Goal: Register for event/course

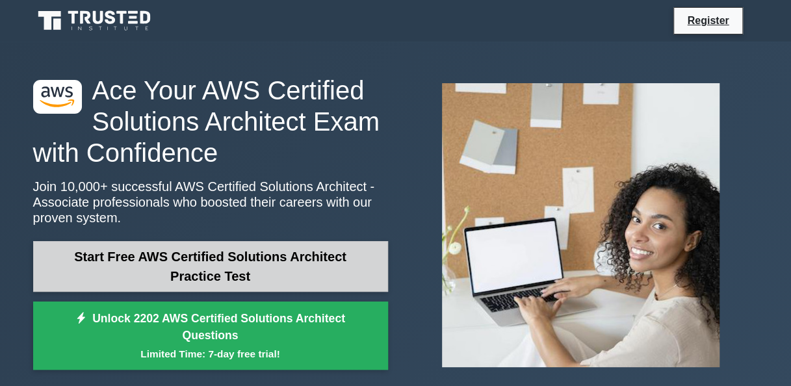
click at [213, 275] on link "Start Free AWS Certified Solutions Architect Practice Test" at bounding box center [210, 266] width 355 height 51
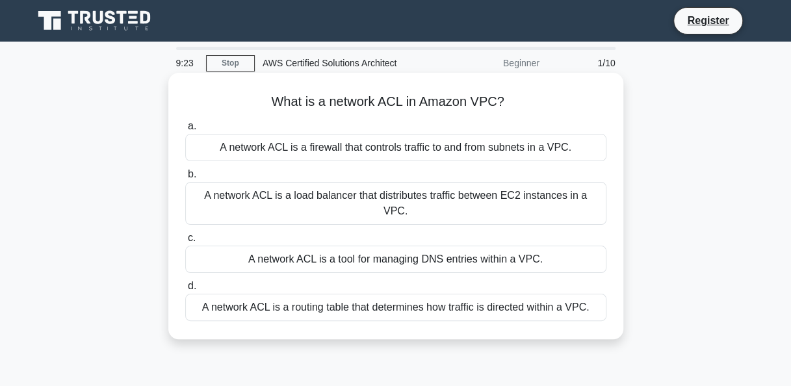
click at [477, 155] on div "A network ACL is a firewall that controls traffic to and from subnets in a VPC." at bounding box center [395, 147] width 421 height 27
click at [185, 131] on input "a. A network ACL is a firewall that controls traffic to and from subnets in a V…" at bounding box center [185, 126] width 0 height 8
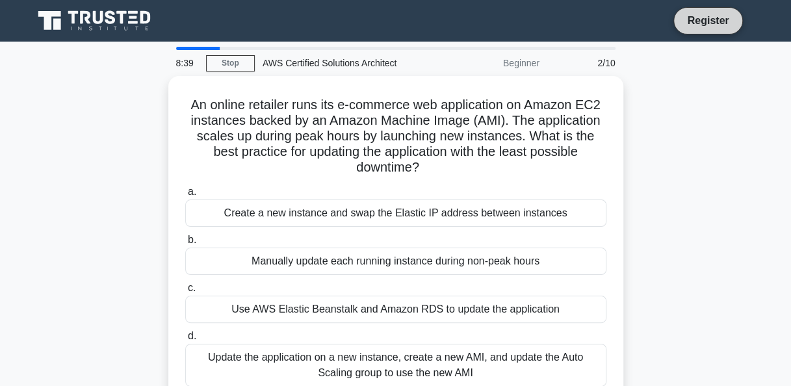
click at [711, 23] on link "Register" at bounding box center [707, 20] width 57 height 16
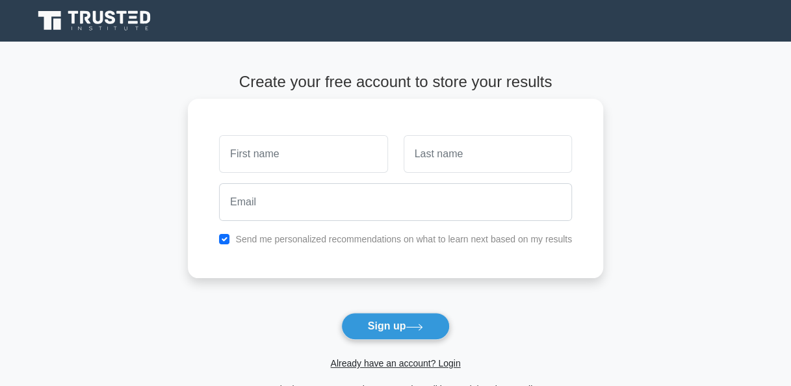
click at [294, 157] on input "text" at bounding box center [303, 154] width 168 height 38
type input "[PERSON_NAME]"
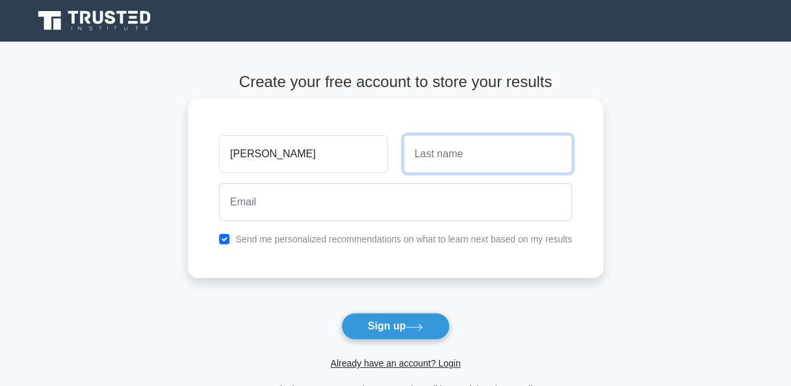
click at [457, 162] on input "text" at bounding box center [487, 154] width 168 height 38
type input "gupta"
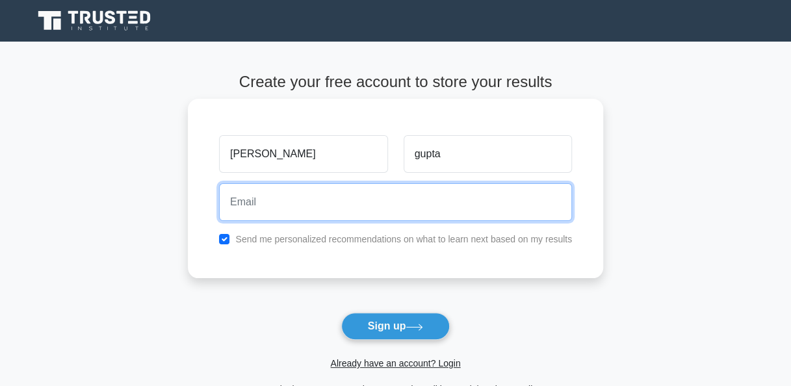
click at [380, 198] on input "email" at bounding box center [395, 202] width 353 height 38
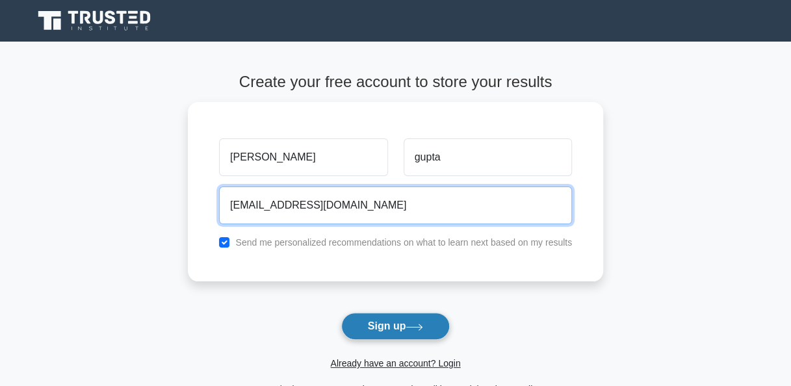
type input "juhikeshri.88@gmail.com"
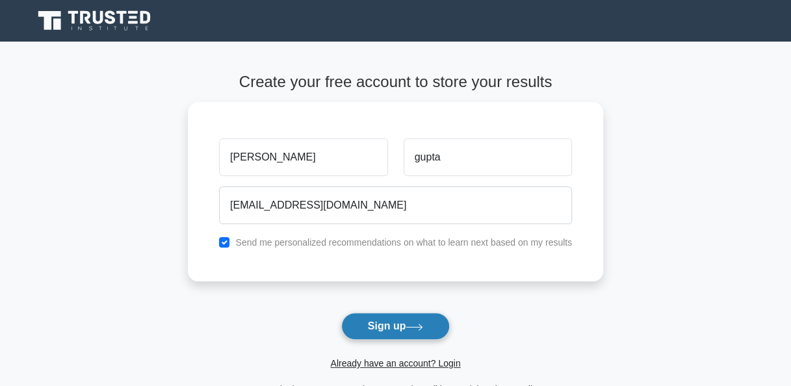
click at [399, 324] on button "Sign up" at bounding box center [395, 325] width 109 height 27
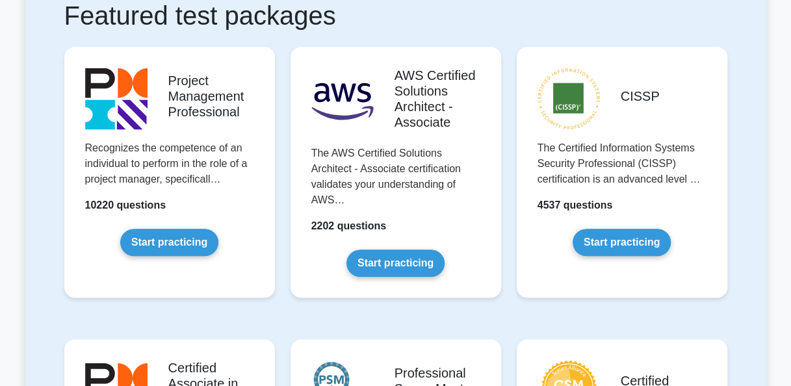
scroll to position [316, 0]
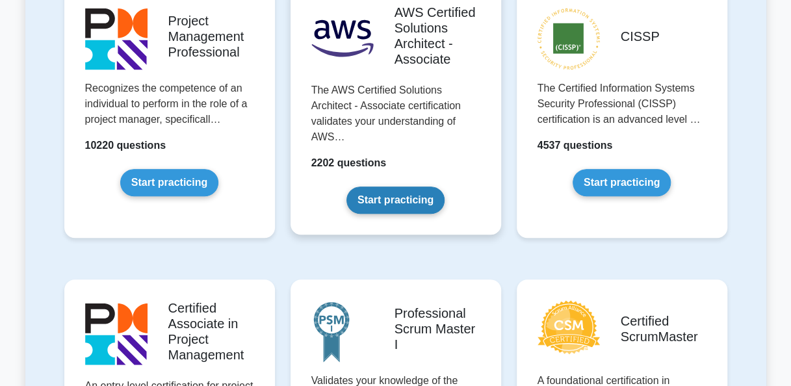
click at [419, 197] on link "Start practicing" at bounding box center [395, 199] width 98 height 27
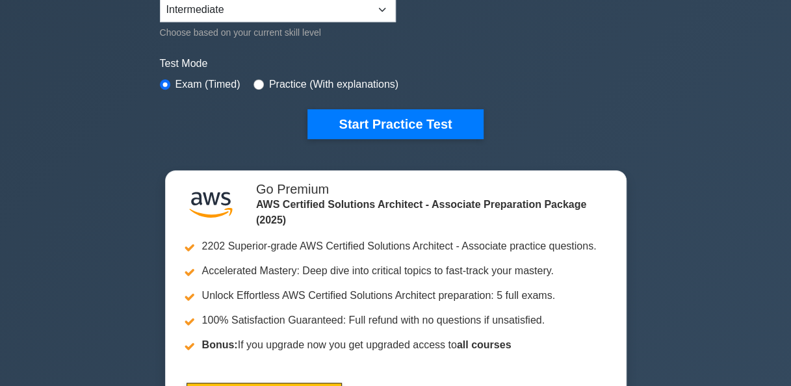
scroll to position [372, 0]
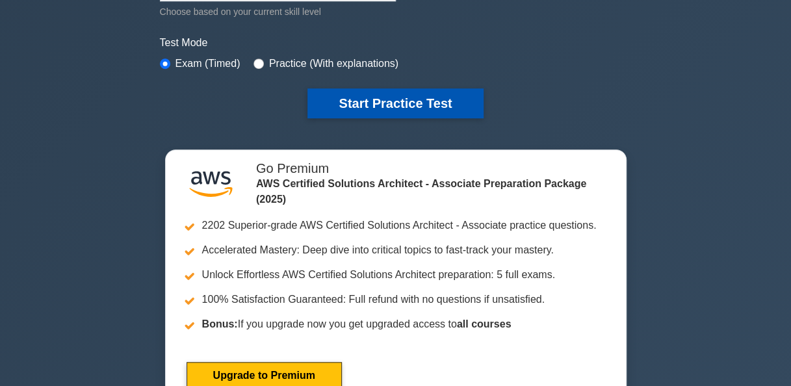
click at [407, 108] on button "Start Practice Test" at bounding box center [394, 103] width 175 height 30
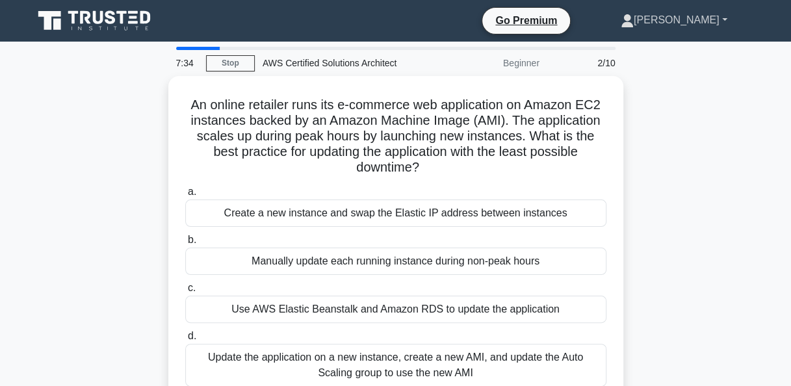
click at [720, 20] on link "[PERSON_NAME]" at bounding box center [673, 20] width 169 height 26
